Goal: Task Accomplishment & Management: Manage account settings

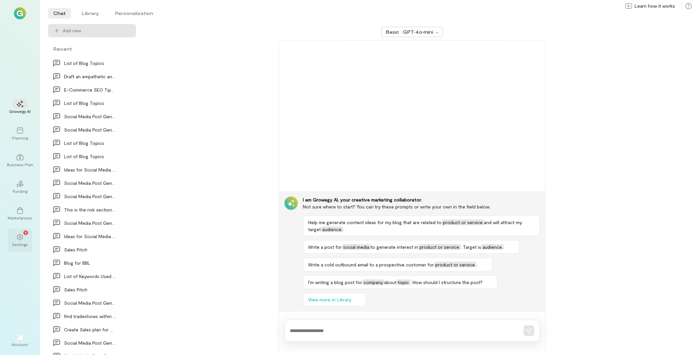
click at [24, 240] on div "1" at bounding box center [20, 237] width 15 height 10
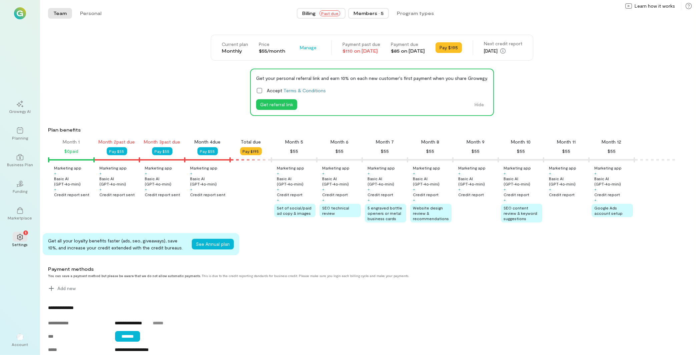
click at [375, 16] on div "Members · 5" at bounding box center [368, 13] width 30 height 7
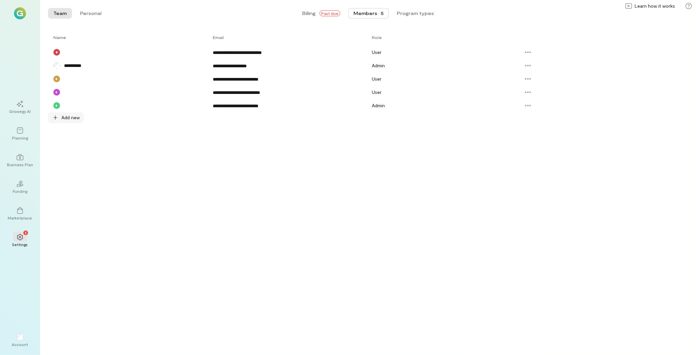
click at [67, 122] on div "Add new" at bounding box center [66, 117] width 36 height 11
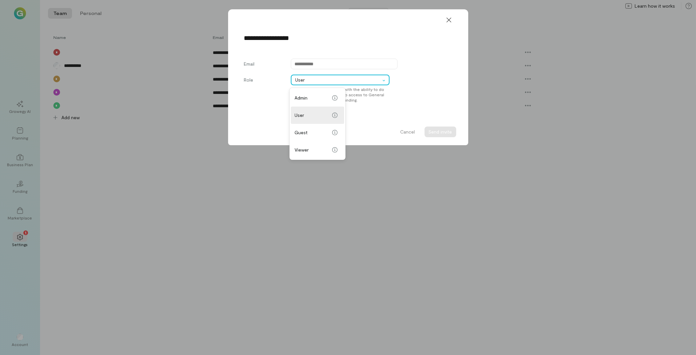
click at [387, 82] on div at bounding box center [385, 80] width 8 height 7
click at [164, 67] on div "**********" at bounding box center [348, 177] width 696 height 355
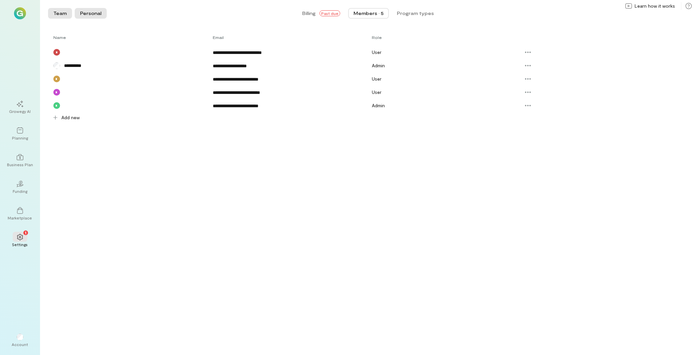
click at [94, 14] on button "Personal" at bounding box center [91, 13] width 32 height 11
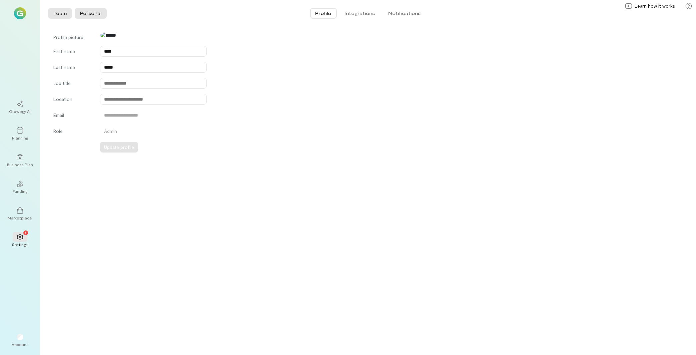
click at [60, 16] on button "Team" at bounding box center [60, 13] width 24 height 11
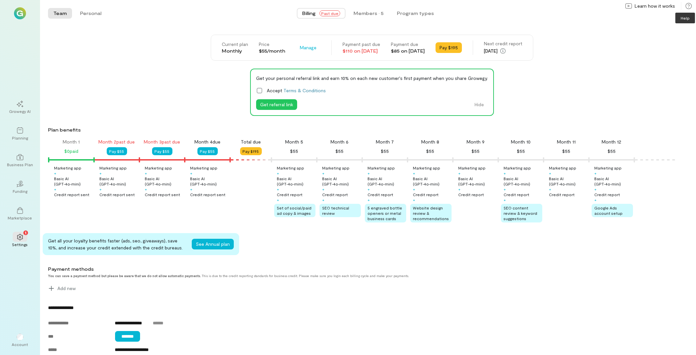
click at [687, 7] on icon at bounding box center [688, 6] width 7 height 7
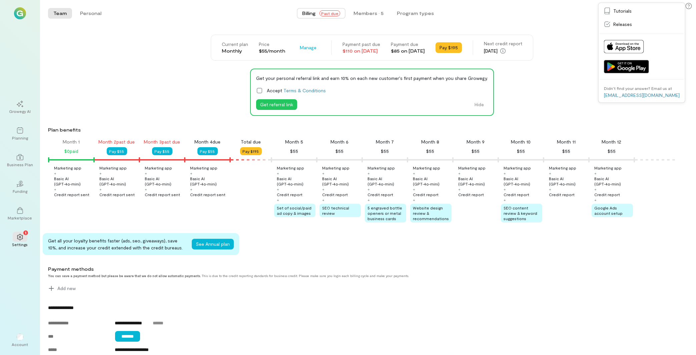
click at [500, 21] on div "Team Personal Billing Past due Members · 5 Program types Team Personal" at bounding box center [368, 13] width 656 height 27
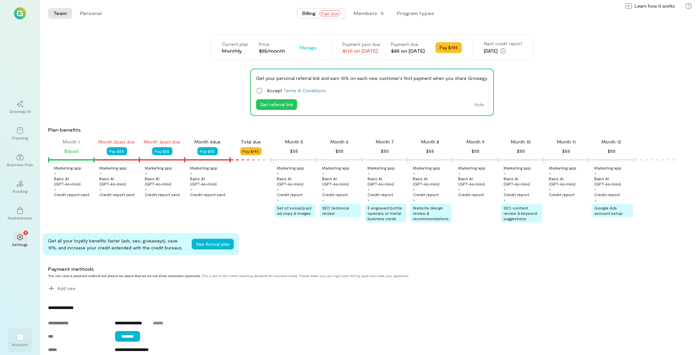
click at [25, 341] on div at bounding box center [20, 337] width 15 height 10
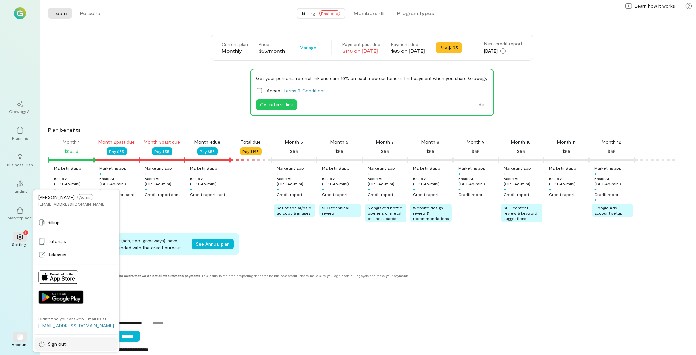
click at [51, 341] on span "Sign out" at bounding box center [57, 344] width 18 height 7
